Goal: Information Seeking & Learning: Learn about a topic

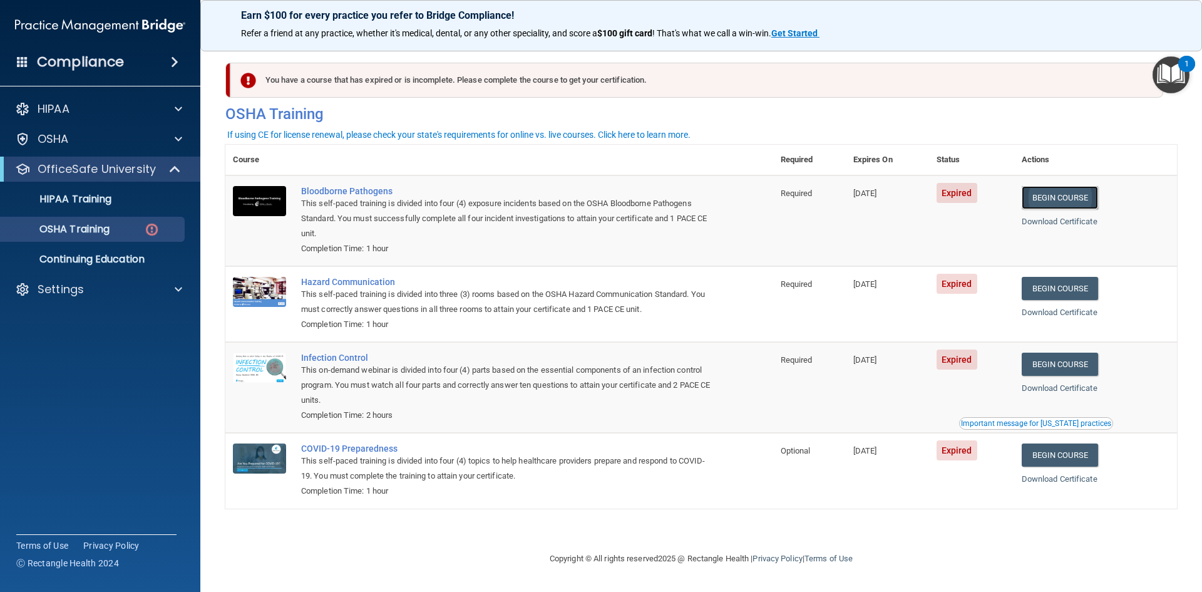
click at [1076, 192] on link "Begin Course" at bounding box center [1060, 197] width 76 height 23
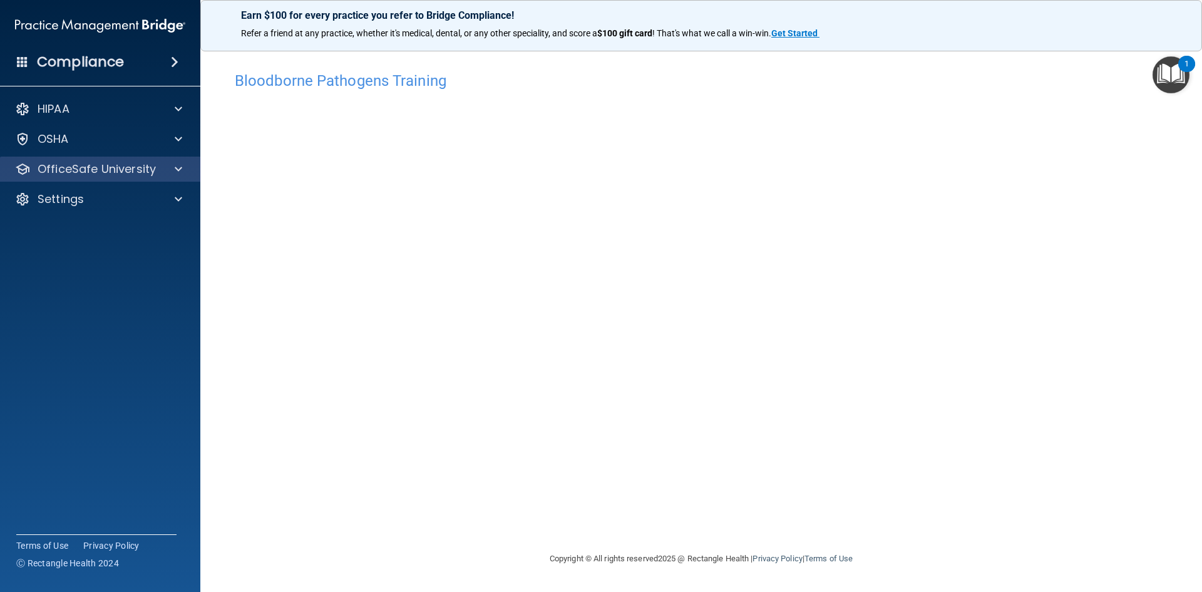
click at [168, 178] on div "OfficeSafe University" at bounding box center [100, 169] width 201 height 25
click at [179, 170] on span at bounding box center [179, 169] width 8 height 15
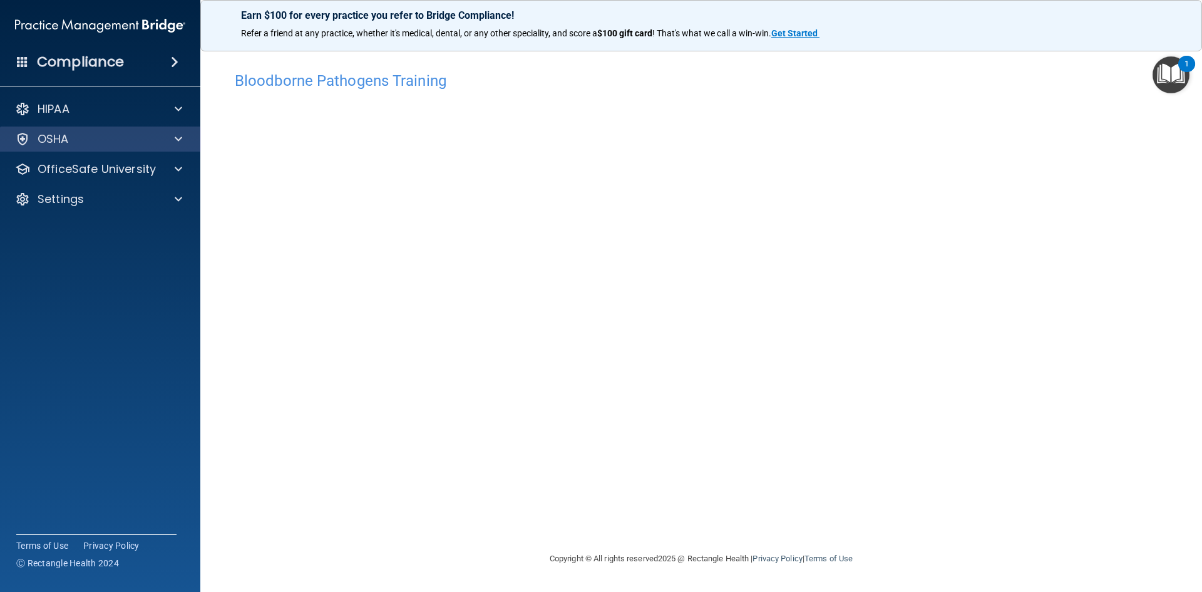
click at [85, 128] on div "OSHA" at bounding box center [100, 139] width 201 height 25
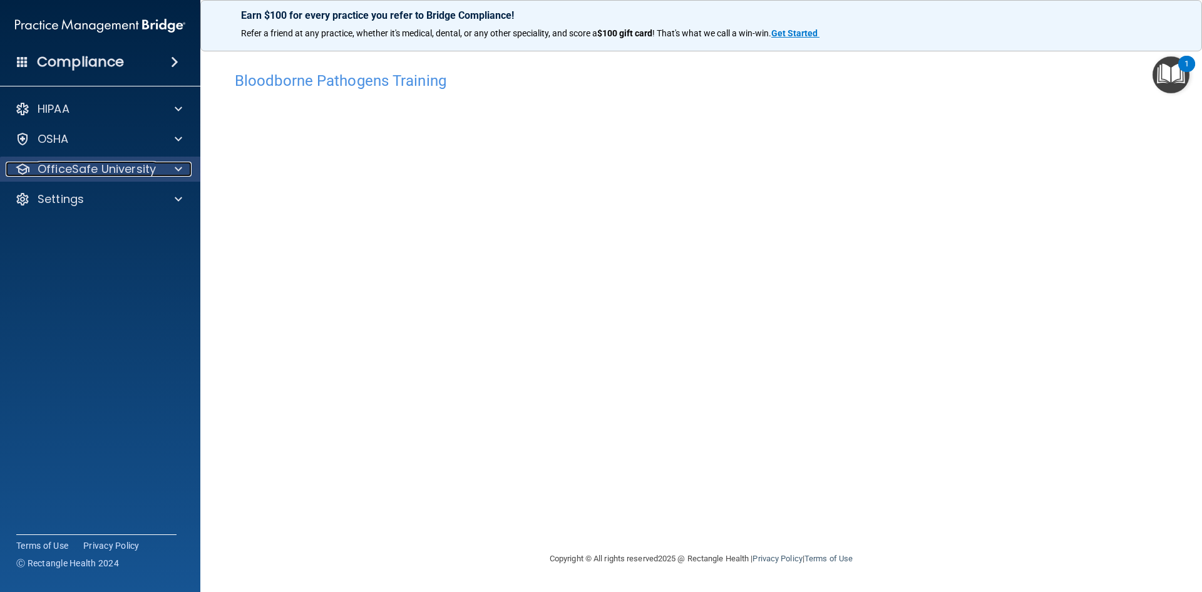
click at [183, 164] on div at bounding box center [176, 169] width 31 height 15
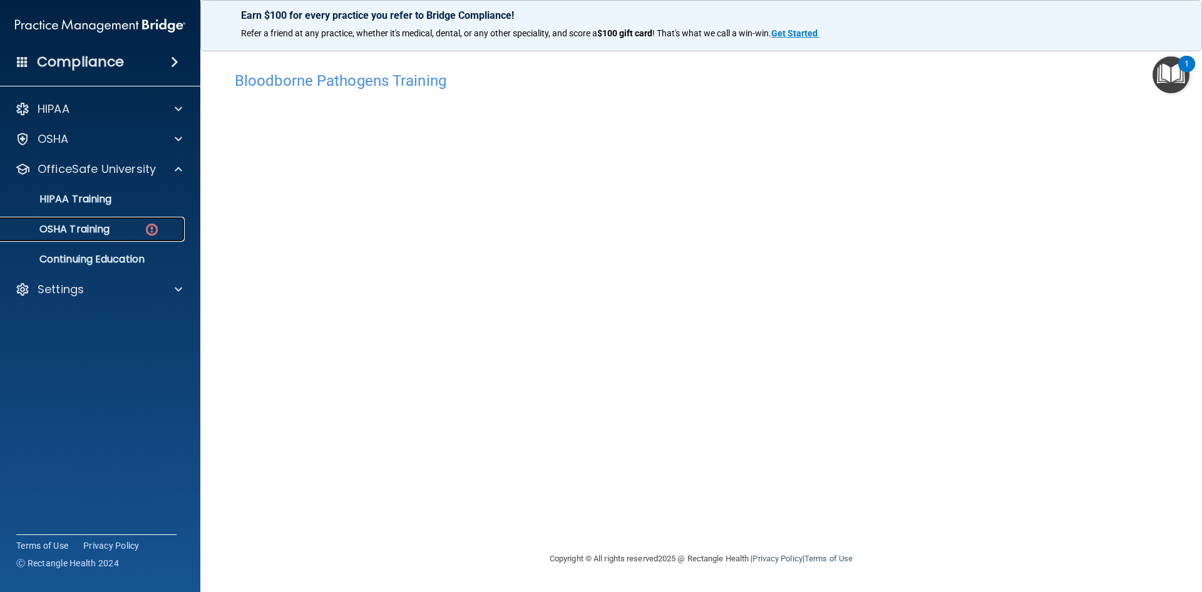
click at [90, 232] on p "OSHA Training" at bounding box center [58, 229] width 101 height 13
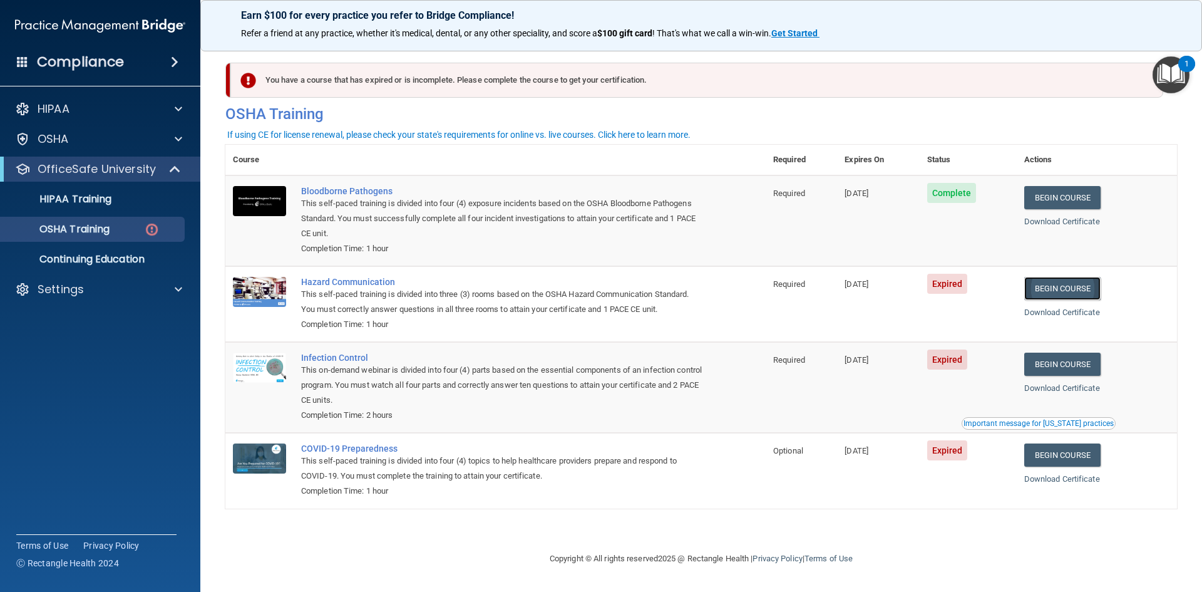
click at [1078, 291] on link "Begin Course" at bounding box center [1063, 288] width 76 height 23
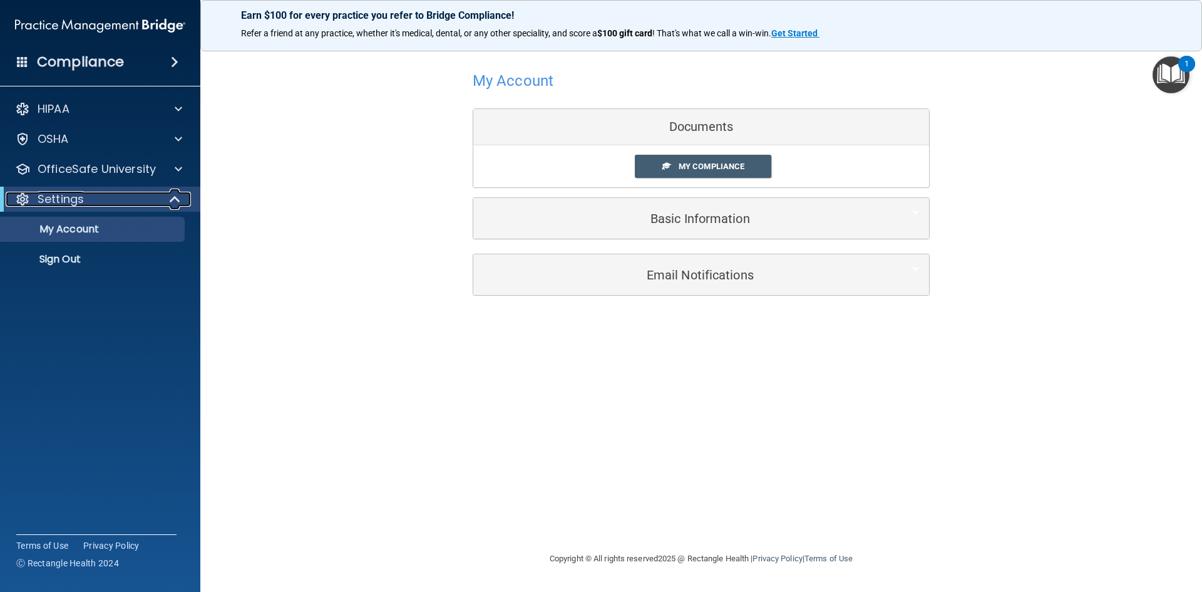
click at [86, 194] on div "Settings" at bounding box center [83, 199] width 155 height 15
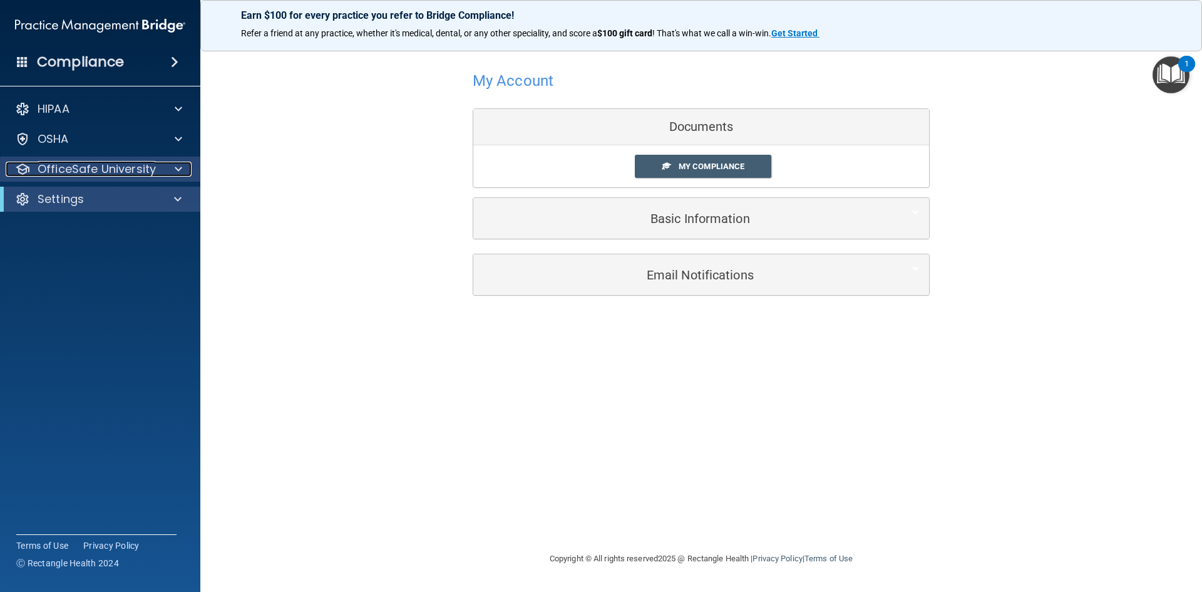
click at [98, 176] on p "OfficeSafe University" at bounding box center [97, 169] width 118 height 15
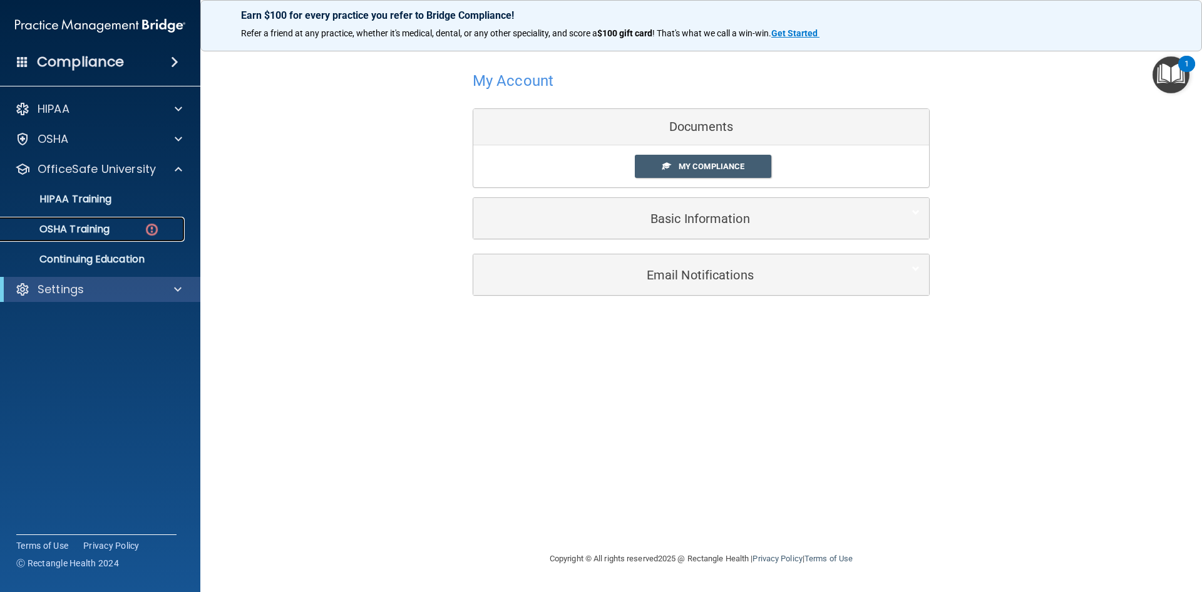
click at [109, 223] on p "OSHA Training" at bounding box center [58, 229] width 101 height 13
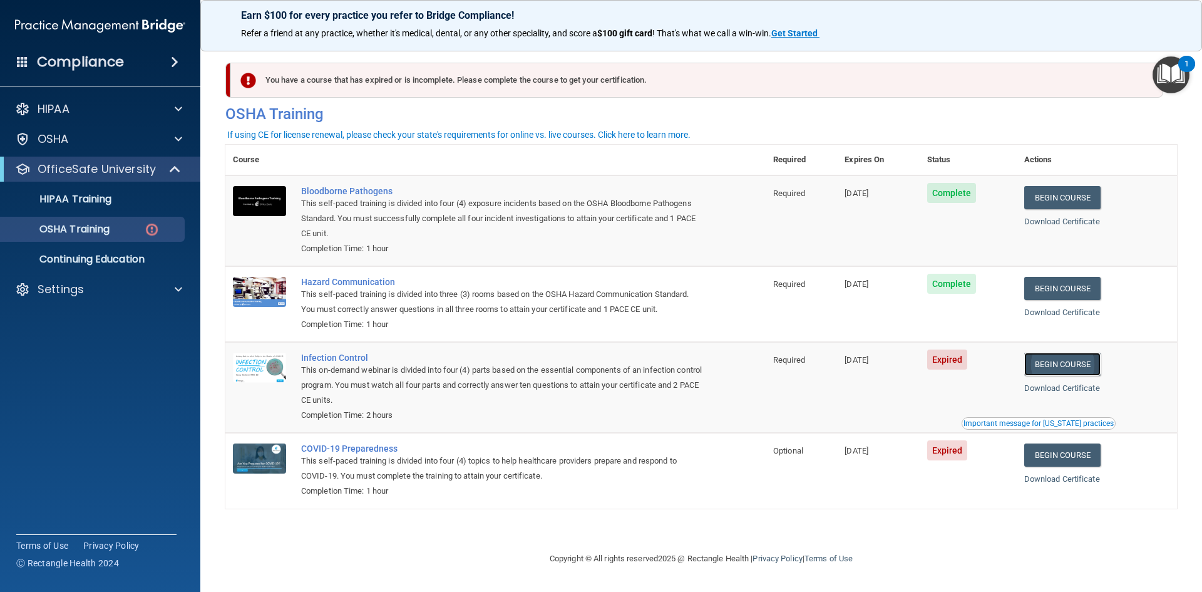
click at [1067, 358] on link "Begin Course" at bounding box center [1063, 364] width 76 height 23
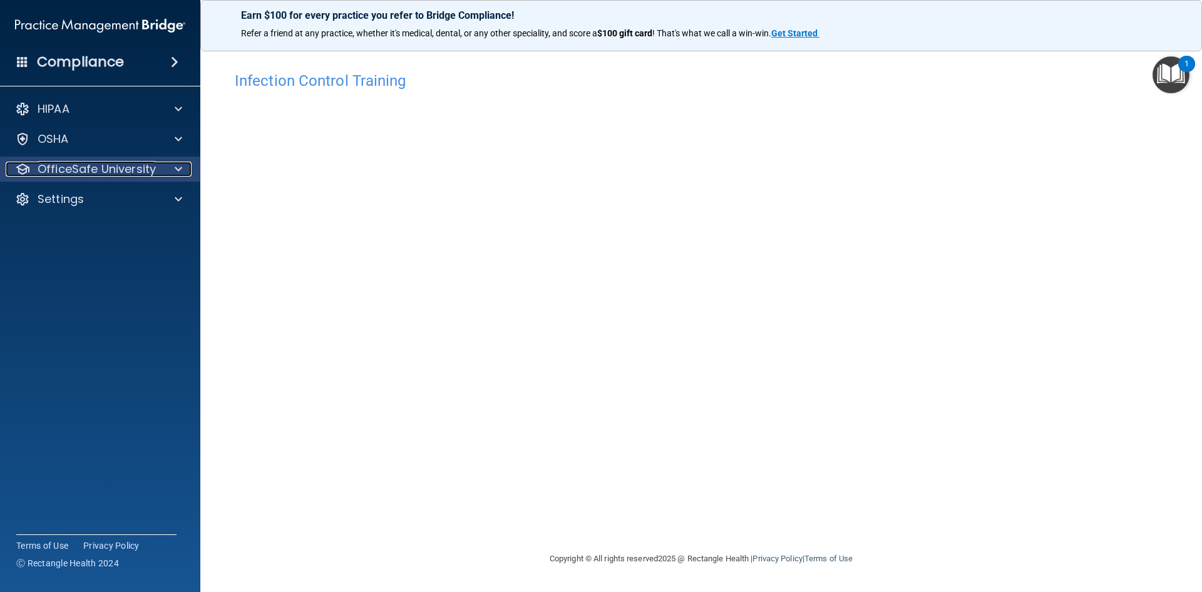
click at [183, 166] on div at bounding box center [176, 169] width 31 height 15
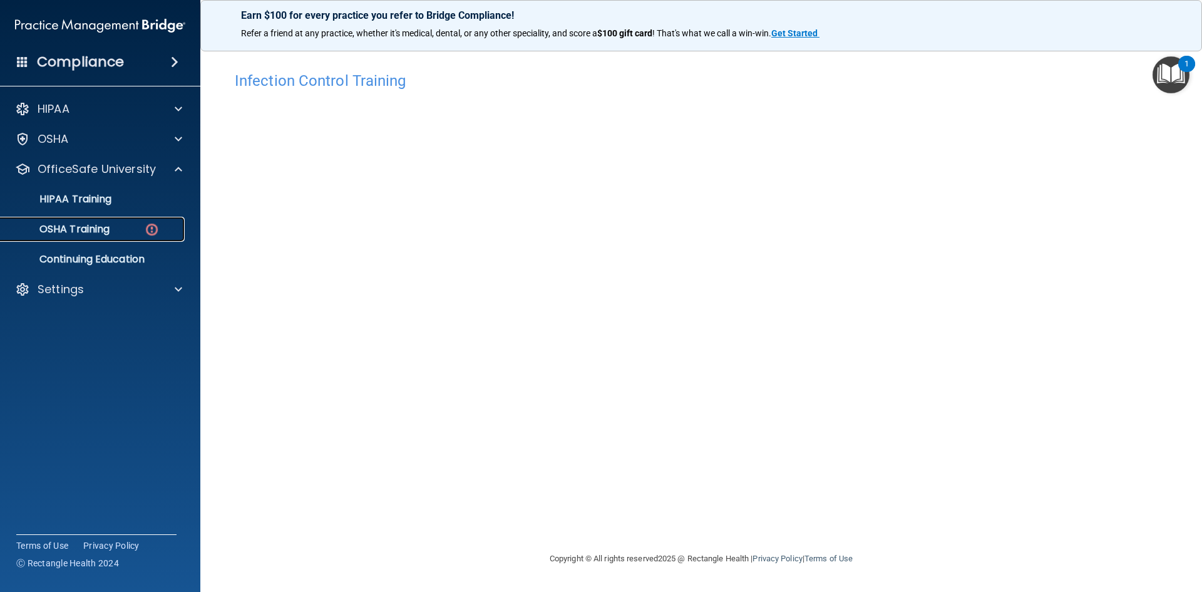
click at [121, 227] on div "OSHA Training" at bounding box center [93, 229] width 171 height 13
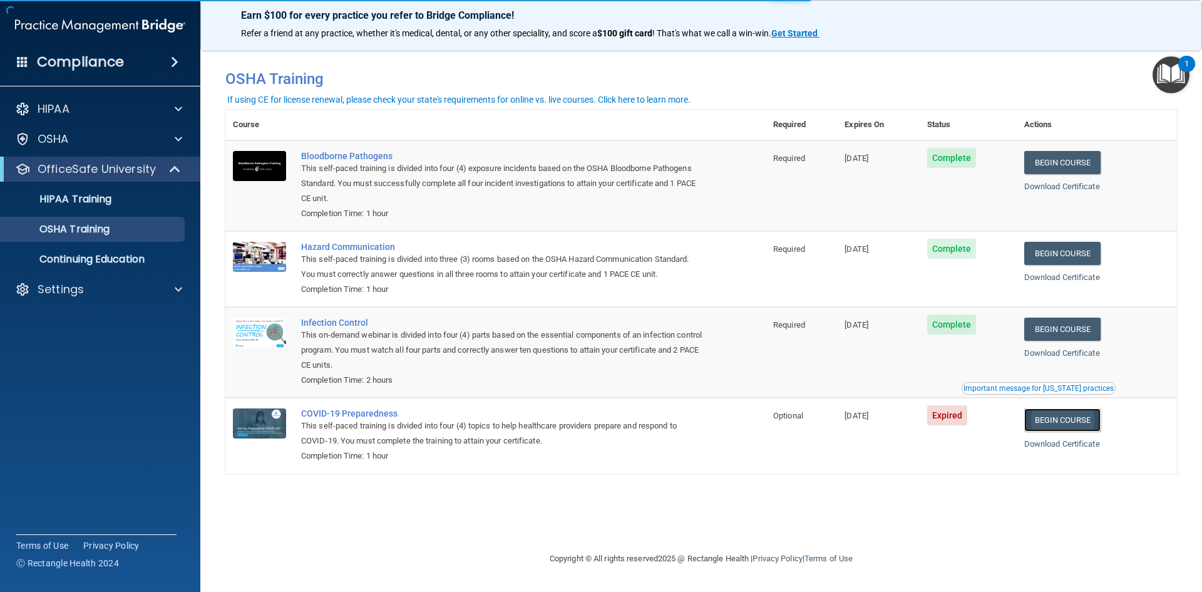
click at [1060, 420] on link "Begin Course" at bounding box center [1063, 419] width 76 height 23
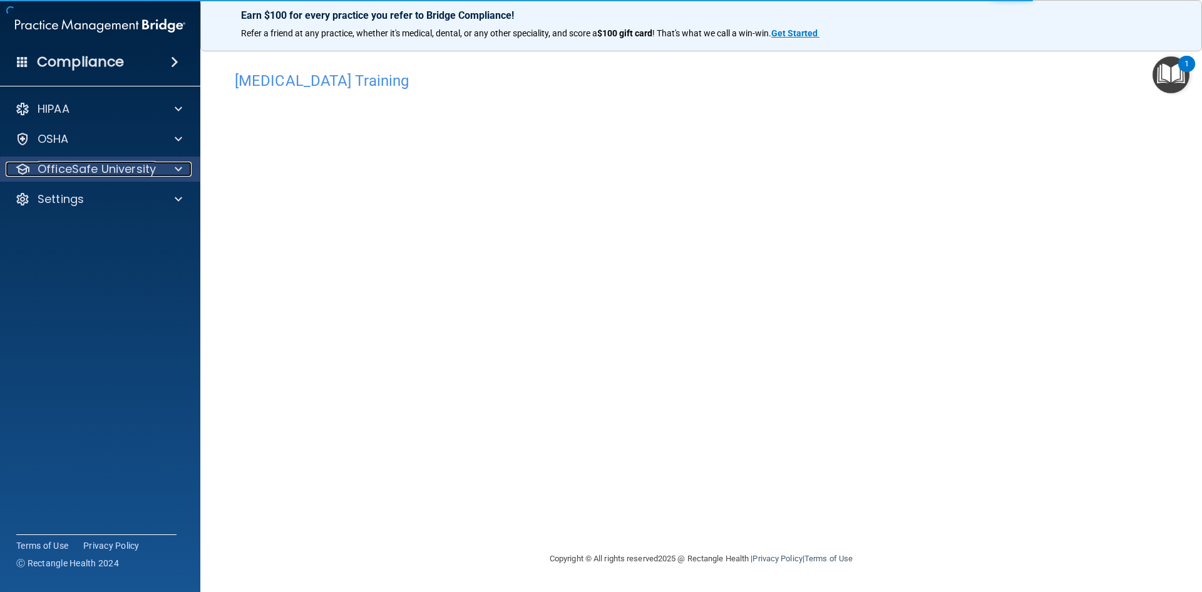
click at [184, 170] on div at bounding box center [176, 169] width 31 height 15
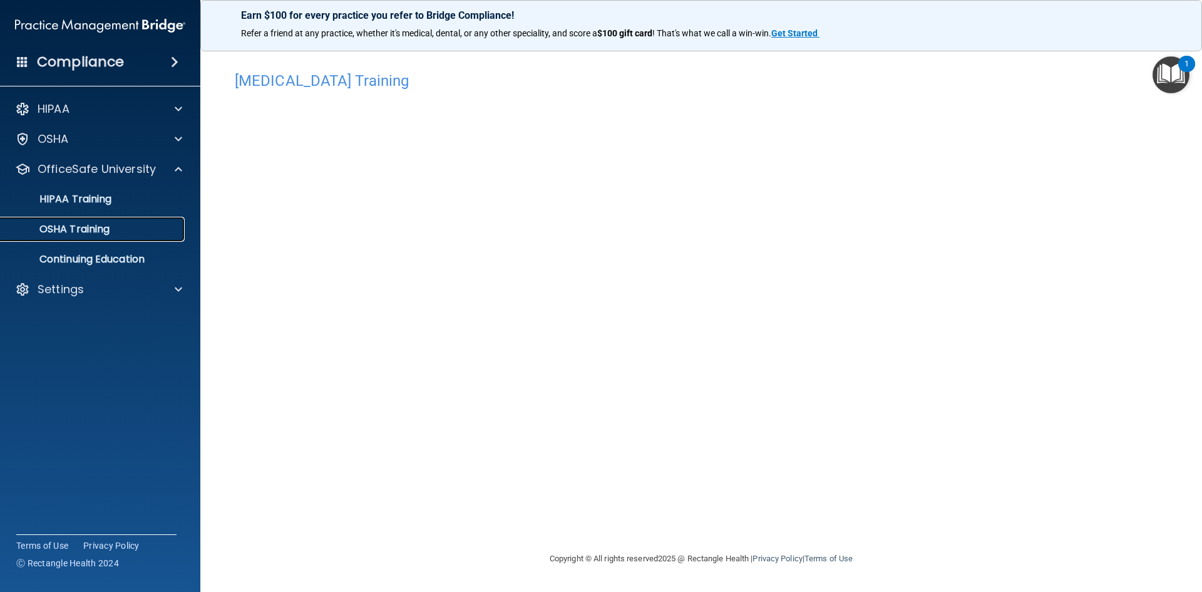
click at [80, 234] on p "OSHA Training" at bounding box center [58, 229] width 101 height 13
